Goal: Task Accomplishment & Management: Use online tool/utility

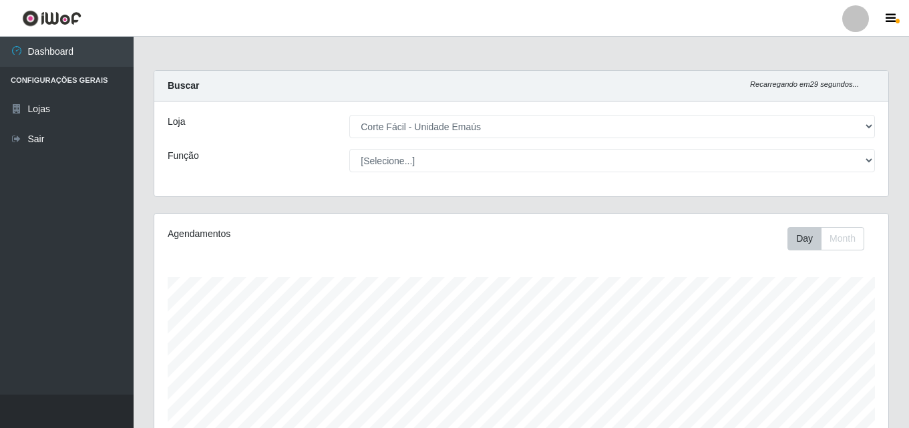
select select "201"
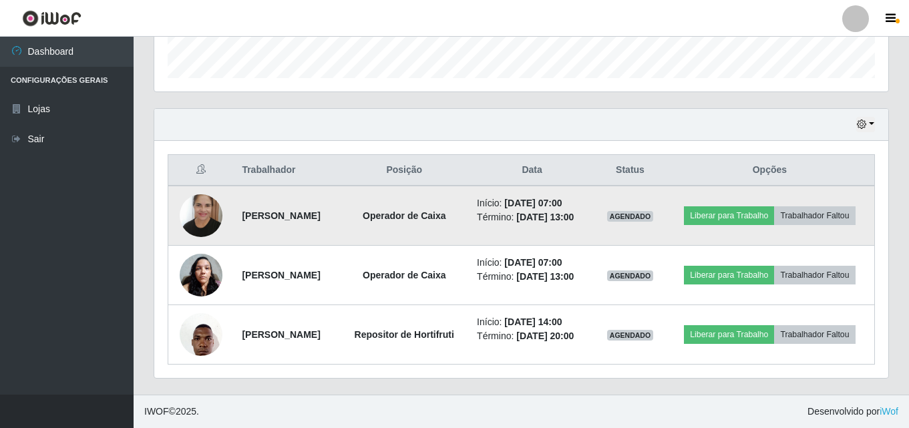
scroll to position [277, 734]
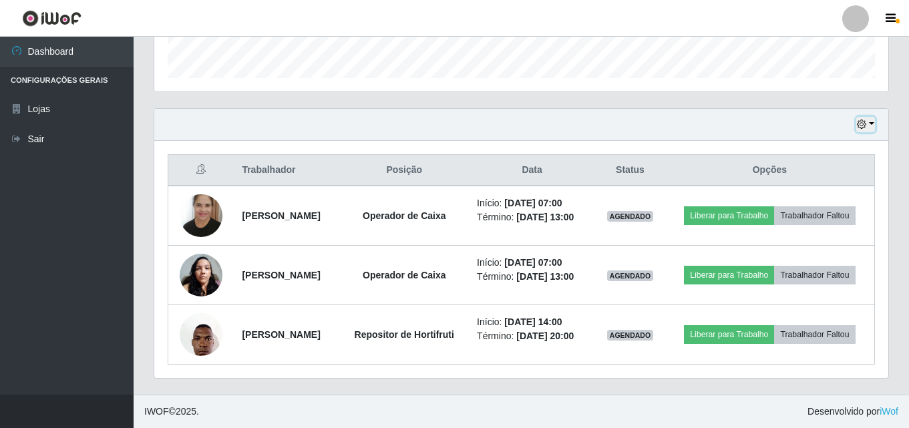
click at [872, 117] on button "button" at bounding box center [865, 124] width 19 height 15
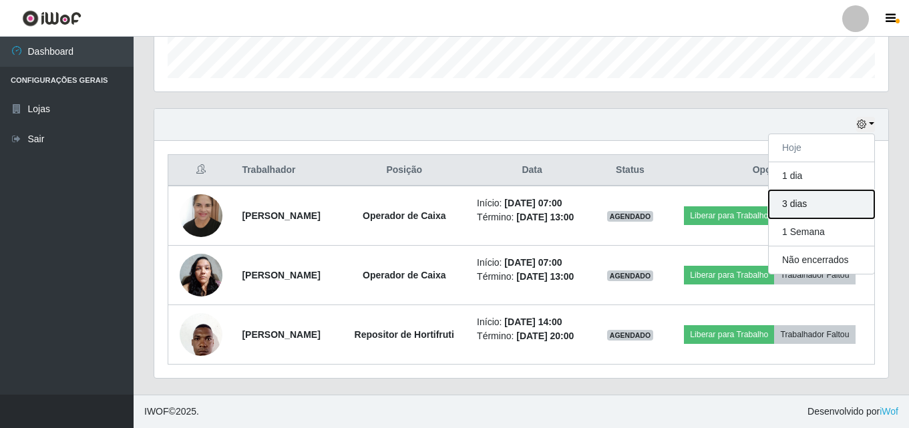
click at [826, 190] on button "3 dias" at bounding box center [822, 204] width 106 height 28
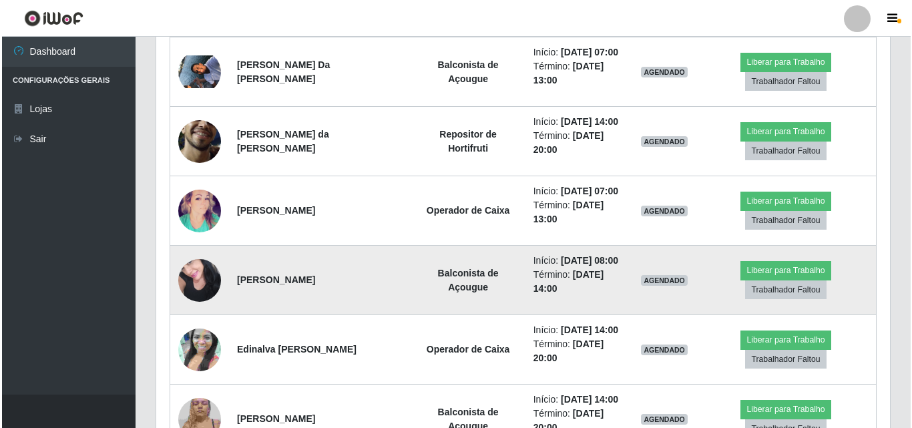
scroll to position [830, 0]
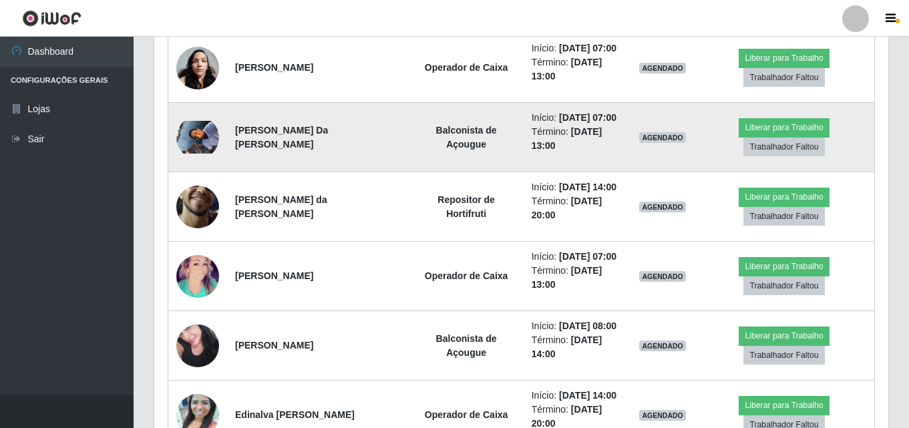
click at [197, 136] on img at bounding box center [197, 137] width 43 height 32
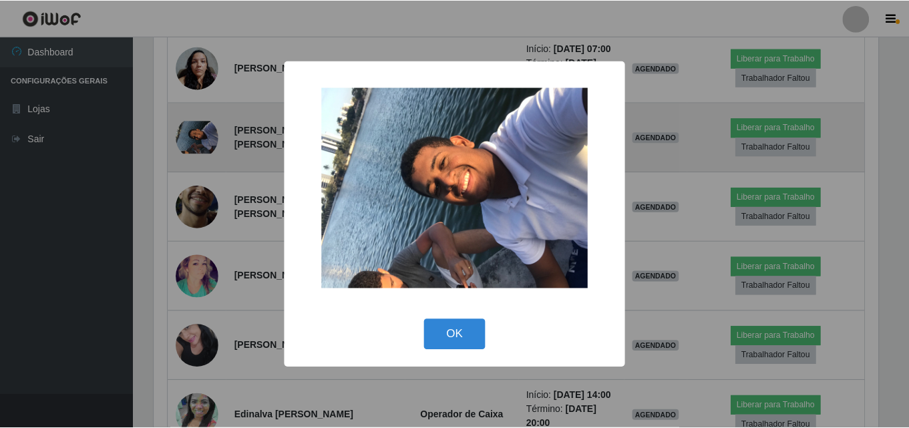
scroll to position [277, 727]
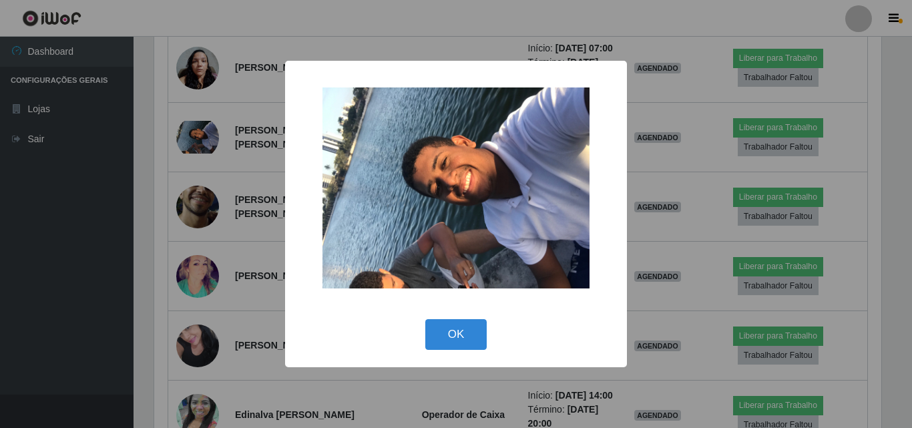
click at [475, 31] on div "× OK Cancel" at bounding box center [456, 214] width 912 height 428
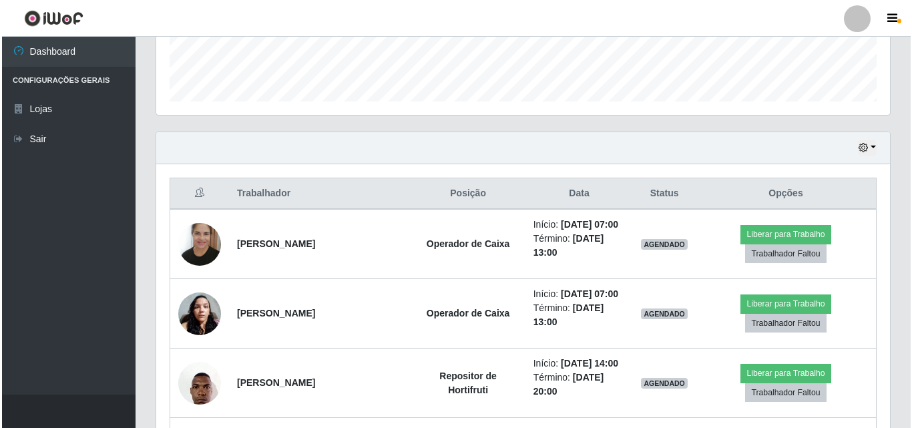
scroll to position [429, 0]
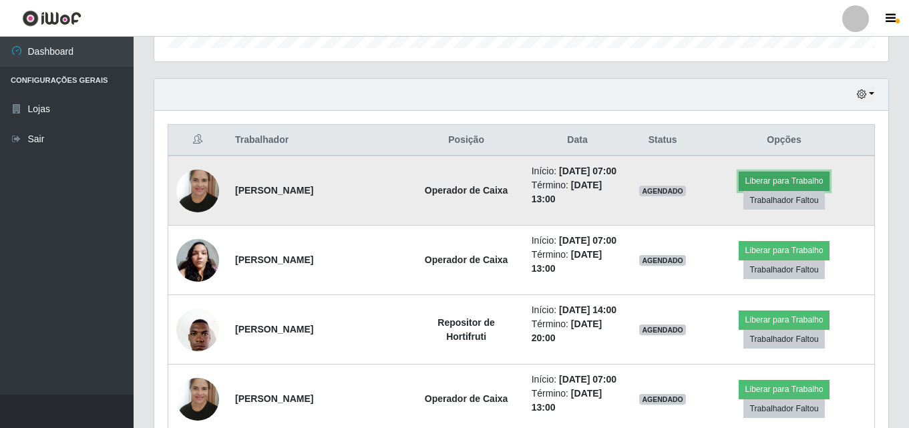
click at [769, 174] on button "Liberar para Trabalho" at bounding box center [784, 181] width 90 height 19
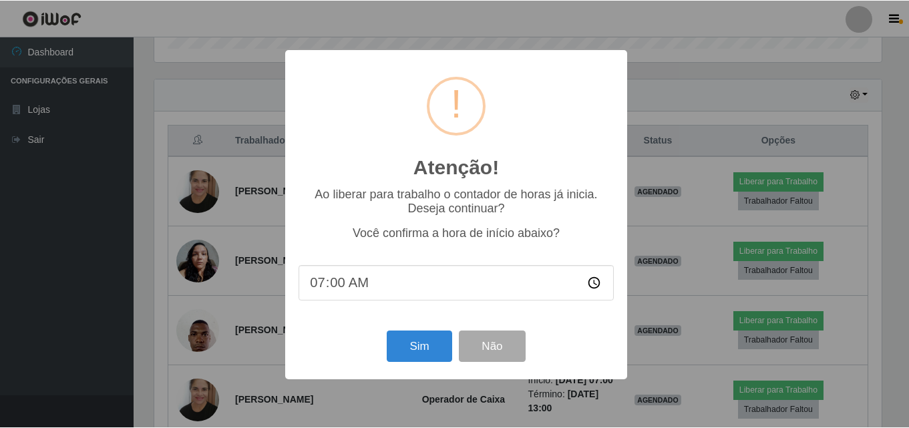
scroll to position [277, 727]
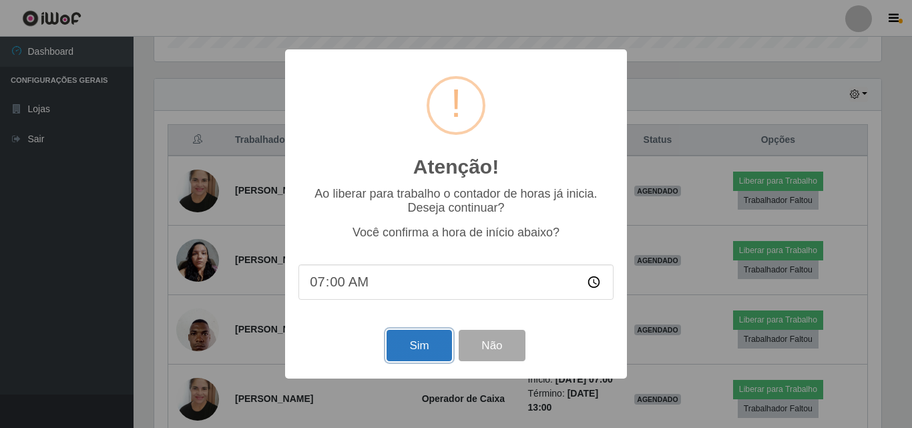
click at [417, 350] on button "Sim" at bounding box center [419, 345] width 65 height 31
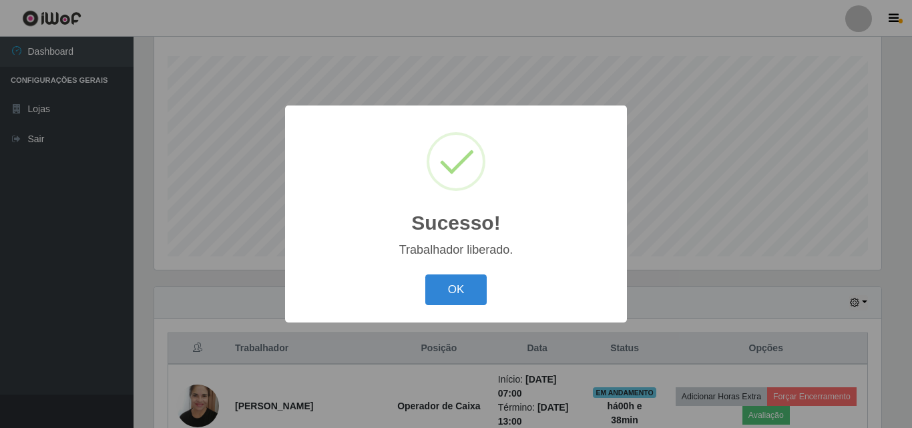
drag, startPoint x: 452, startPoint y: 281, endPoint x: 532, endPoint y: 277, distance: 80.2
click at [453, 281] on button "OK" at bounding box center [456, 290] width 62 height 31
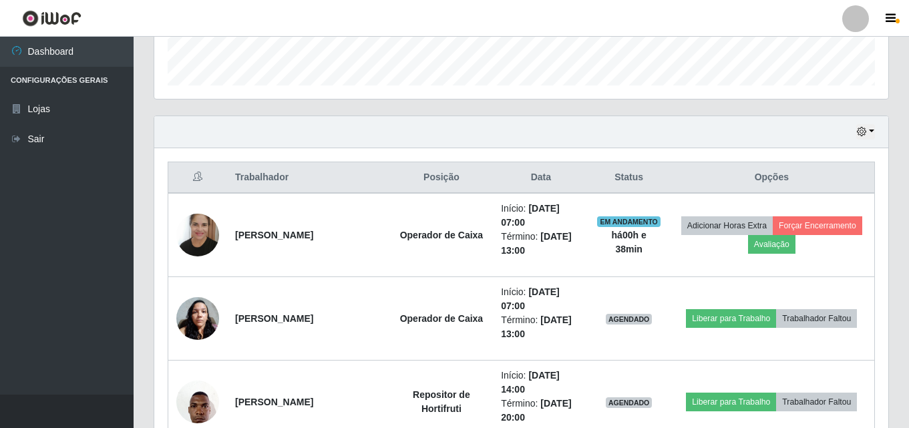
scroll to position [421, 0]
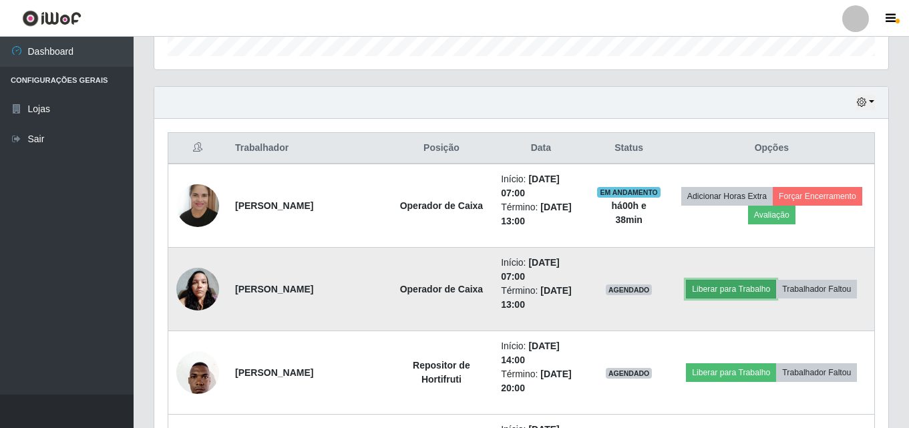
click at [726, 287] on button "Liberar para Trabalho" at bounding box center [731, 289] width 90 height 19
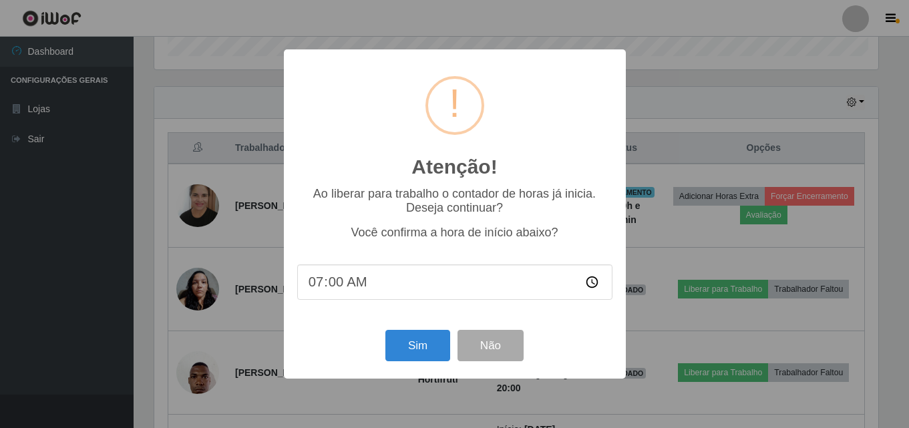
scroll to position [277, 727]
click at [420, 346] on button "Sim" at bounding box center [419, 345] width 65 height 31
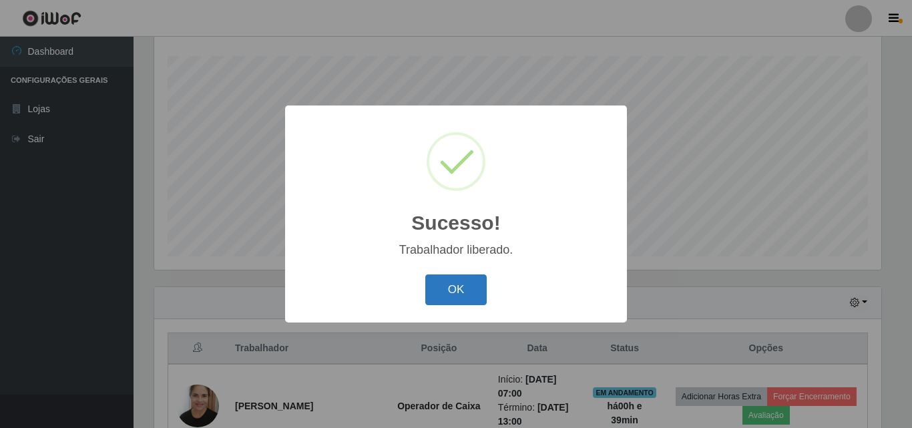
click at [460, 285] on button "OK" at bounding box center [456, 290] width 62 height 31
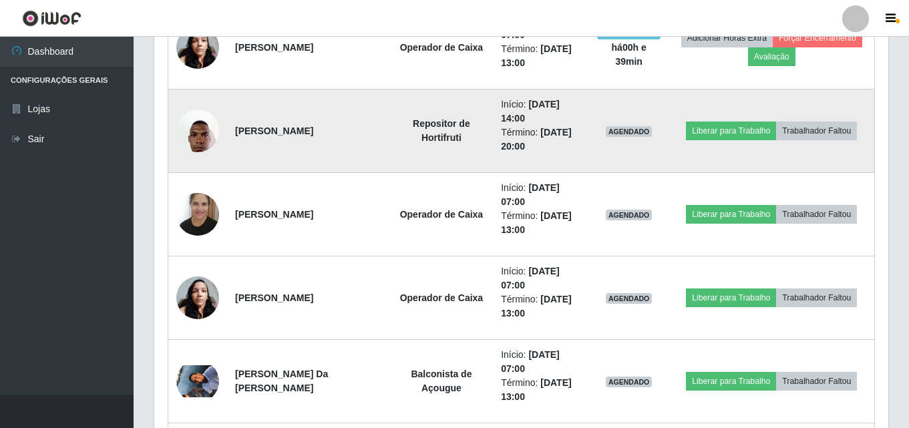
scroll to position [0, 0]
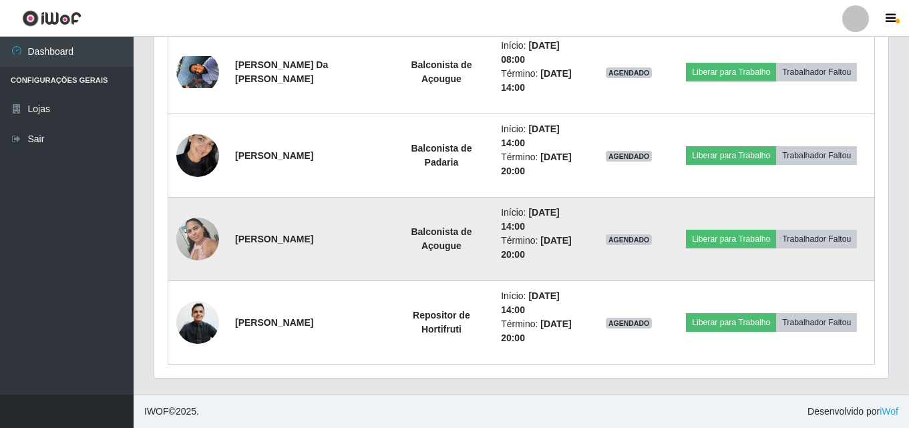
click at [200, 237] on img at bounding box center [197, 238] width 43 height 57
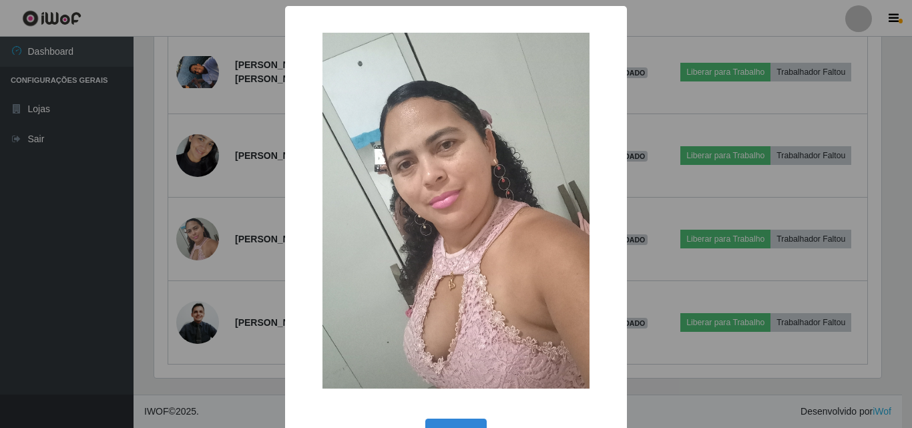
click at [752, 111] on div "× OK Cancel" at bounding box center [456, 214] width 912 height 428
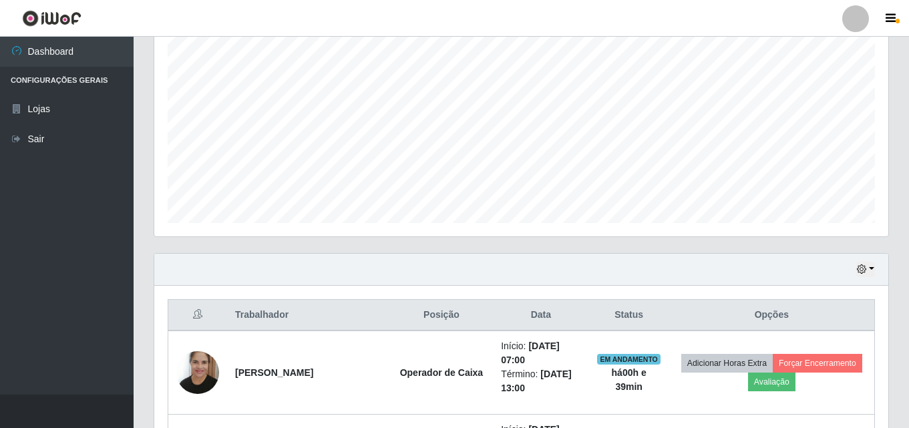
scroll to position [0, 0]
